Goal: Transaction & Acquisition: Purchase product/service

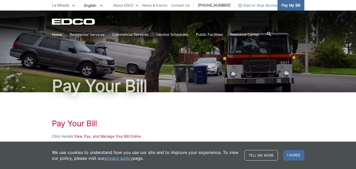
click at [290, 4] on span "Pay My Bill" at bounding box center [290, 5] width 19 height 6
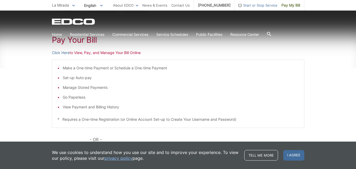
scroll to position [88, 0]
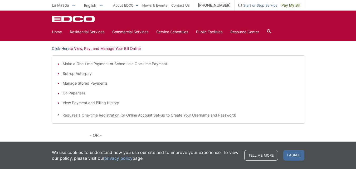
click at [60, 48] on link "Click Here" at bounding box center [61, 49] width 18 height 6
